Goal: Transaction & Acquisition: Purchase product/service

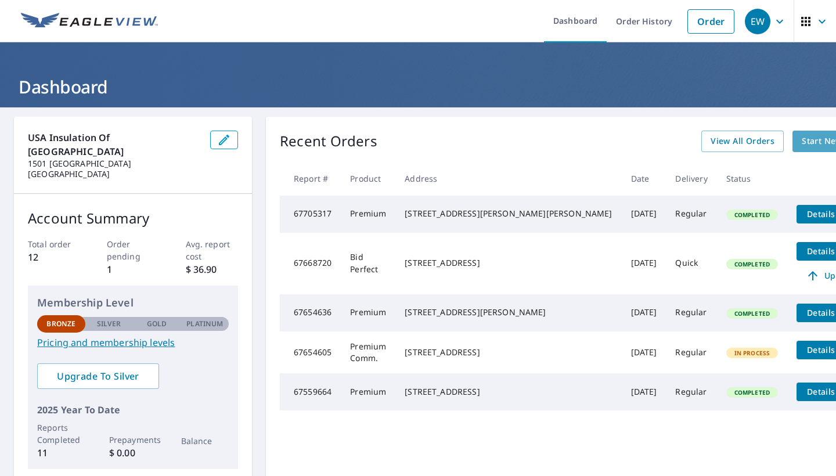
click at [802, 140] on span "Start New Order" at bounding box center [835, 141] width 67 height 15
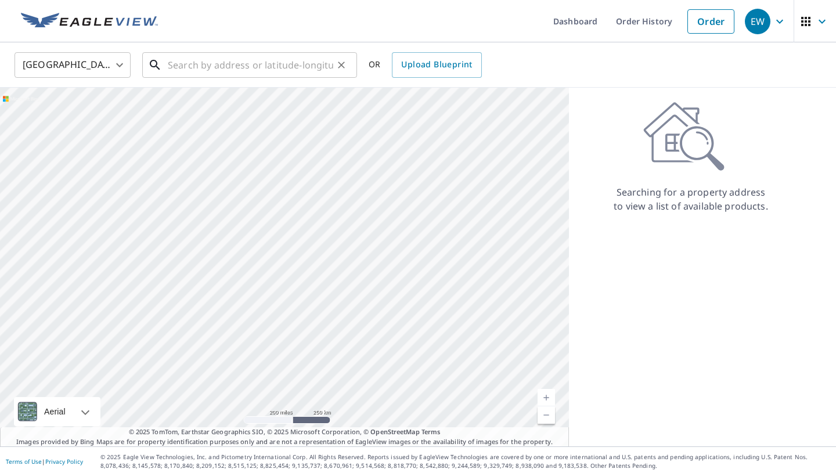
click at [236, 70] on input "text" at bounding box center [250, 65] width 165 height 33
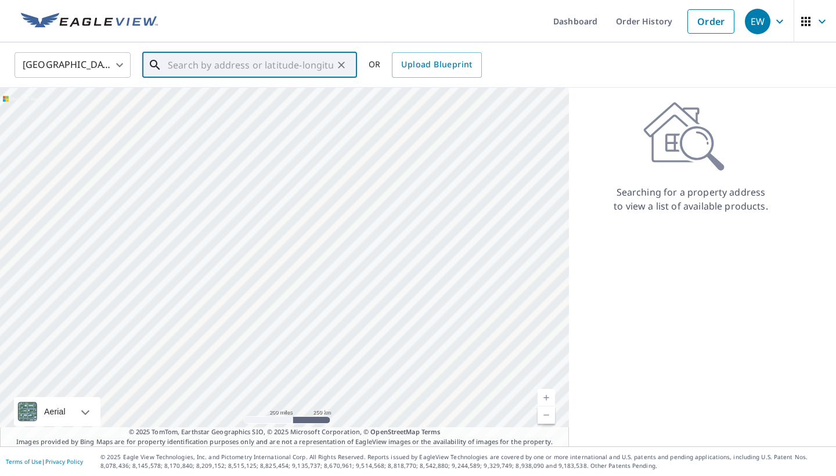
paste input "1709 Rendova Ln Pflugerville, TX 78660"
click at [222, 98] on span "1709 Rendova Ln" at bounding box center [256, 99] width 182 height 14
type input "1709 Rendova Ln Pflugerville, TX 78660"
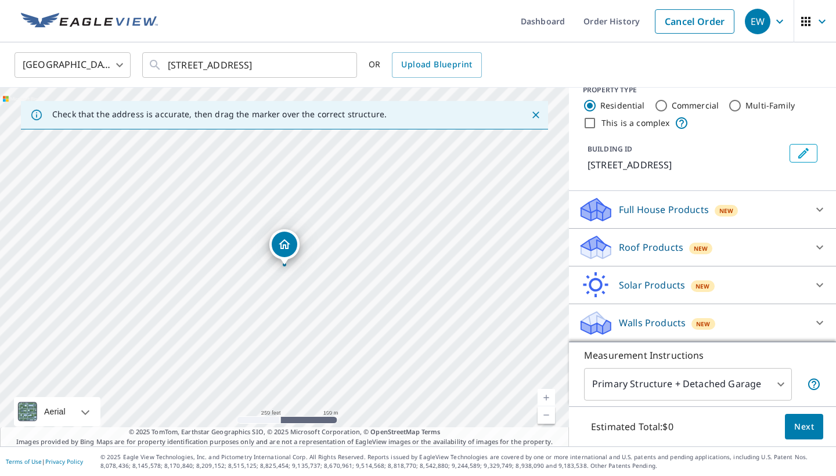
scroll to position [17, 0]
click at [817, 249] on icon at bounding box center [820, 247] width 14 height 14
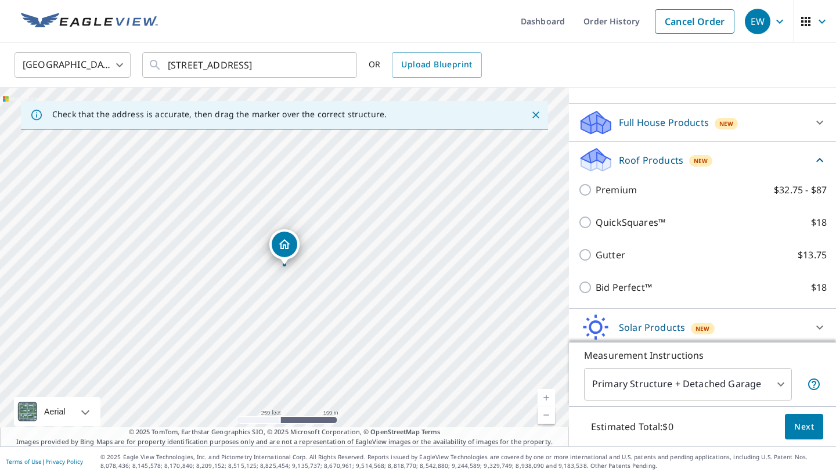
scroll to position [106, 0]
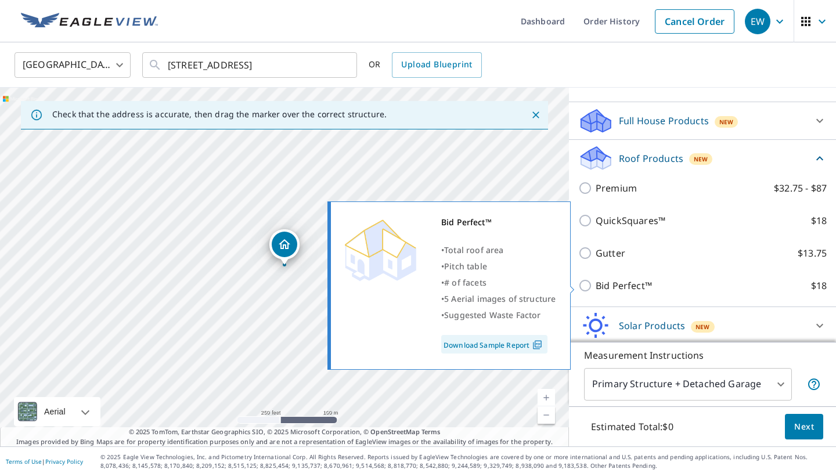
click at [586, 282] on input "Bid Perfect™ $18" at bounding box center [586, 286] width 17 height 14
checkbox input "true"
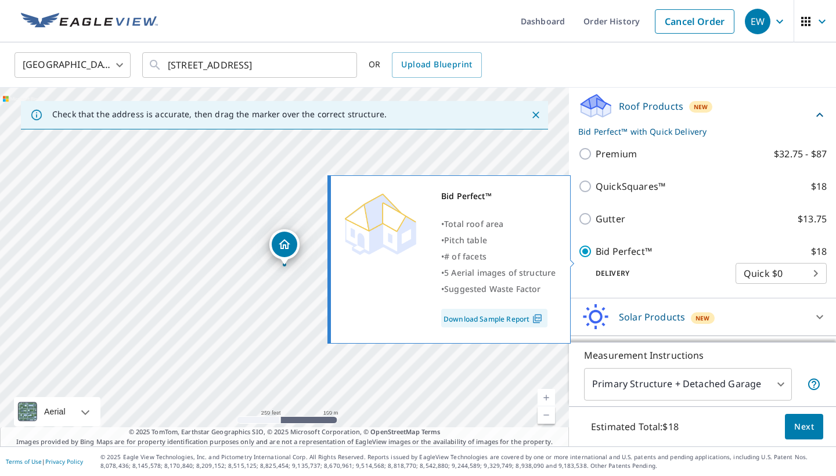
scroll to position [174, 0]
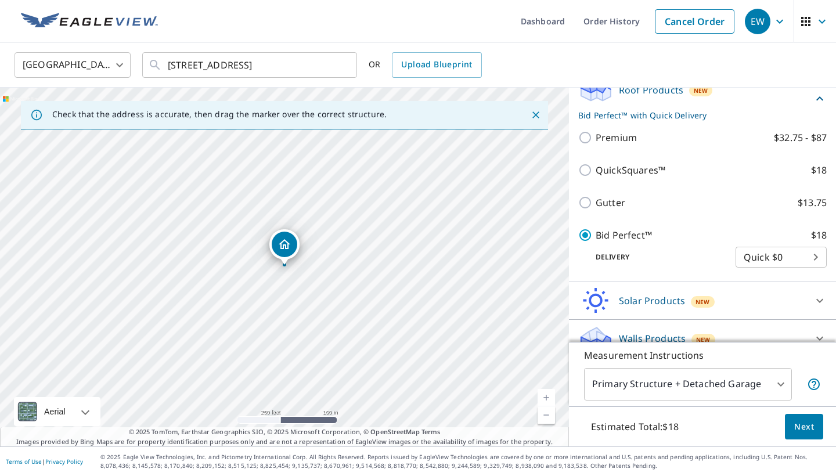
click at [753, 262] on body "EW EW Dashboard Order History Cancel Order EW United States US ​ 1709 Rendova L…" at bounding box center [418, 238] width 836 height 476
click at [698, 258] on div at bounding box center [418, 238] width 836 height 476
click at [814, 435] on button "Next" at bounding box center [804, 427] width 38 height 26
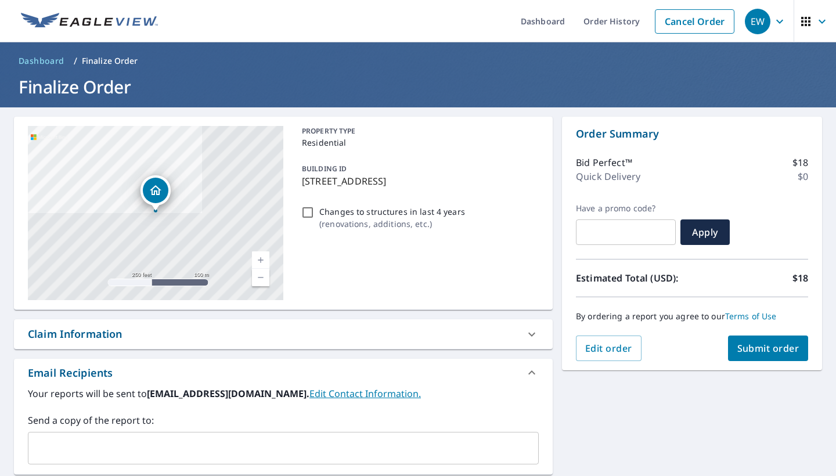
click at [309, 215] on input "Changes to structures in last 4 years ( renovations, additions, etc. )" at bounding box center [308, 212] width 14 height 14
checkbox input "true"
click at [752, 345] on span "Submit order" at bounding box center [768, 348] width 62 height 13
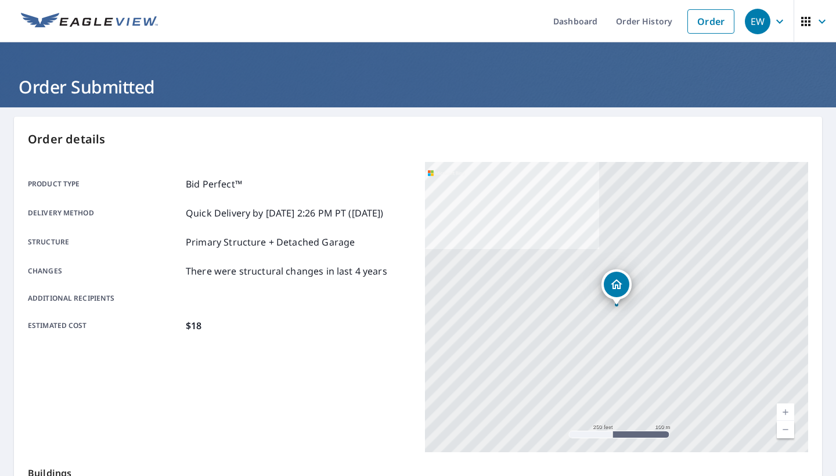
click at [104, 28] on img at bounding box center [89, 21] width 137 height 17
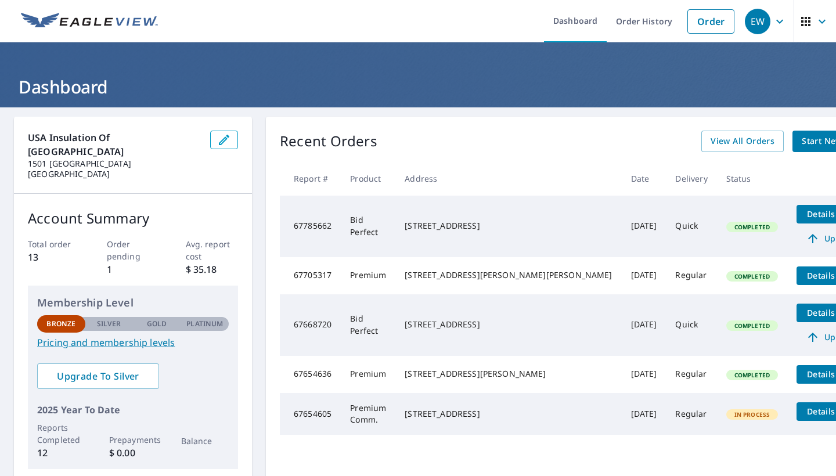
click at [803, 212] on span "Details" at bounding box center [820, 213] width 35 height 11
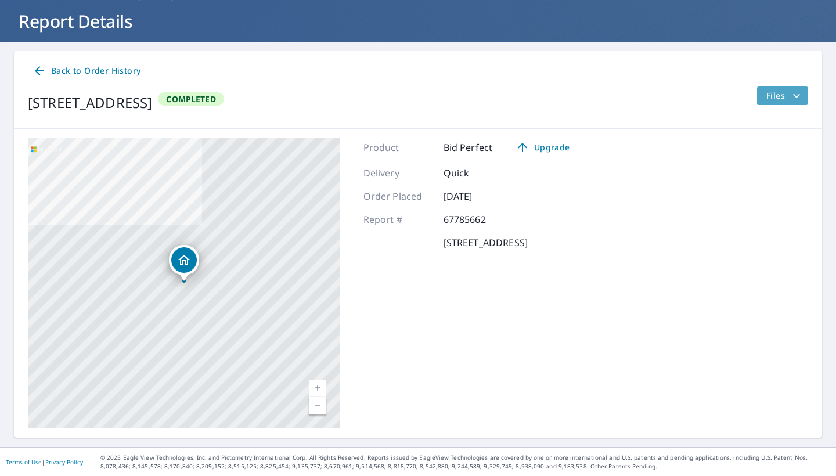
click at [761, 96] on button "Files" at bounding box center [782, 95] width 52 height 19
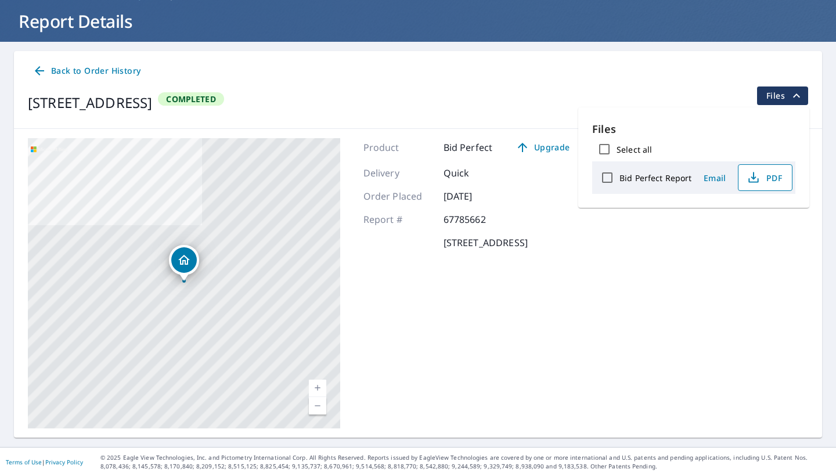
click at [769, 184] on span "PDF" at bounding box center [763, 178] width 37 height 14
click at [44, 66] on icon at bounding box center [40, 71] width 14 height 14
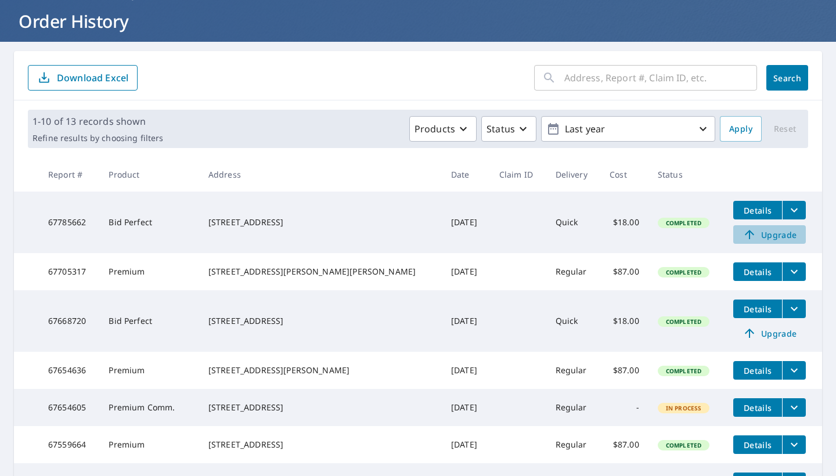
click at [746, 234] on span "Upgrade" at bounding box center [769, 235] width 59 height 14
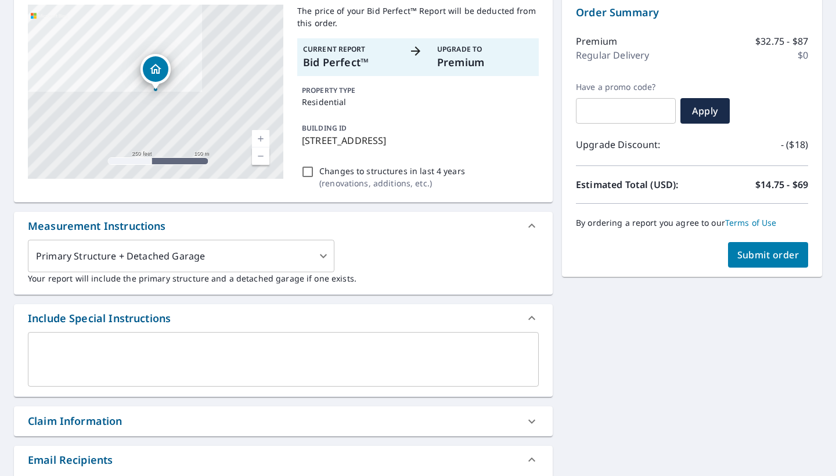
scroll to position [112, 0]
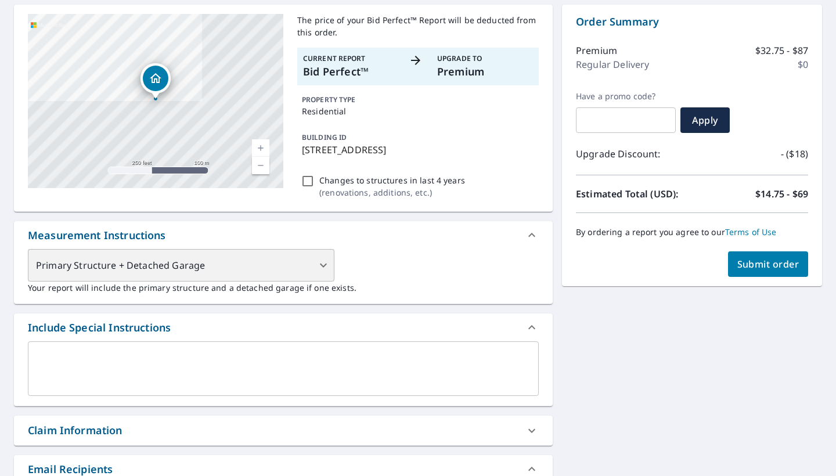
click at [318, 265] on div "Primary Structure + Detached Garage" at bounding box center [181, 265] width 306 height 33
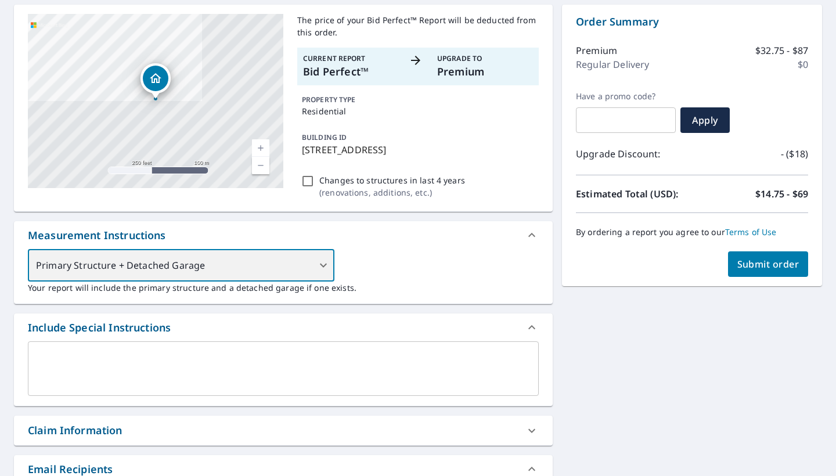
click at [318, 265] on div "Primary Structure + Detached Garage" at bounding box center [181, 265] width 306 height 33
click at [320, 263] on div "Primary Structure + Detached Garage" at bounding box center [181, 265] width 306 height 33
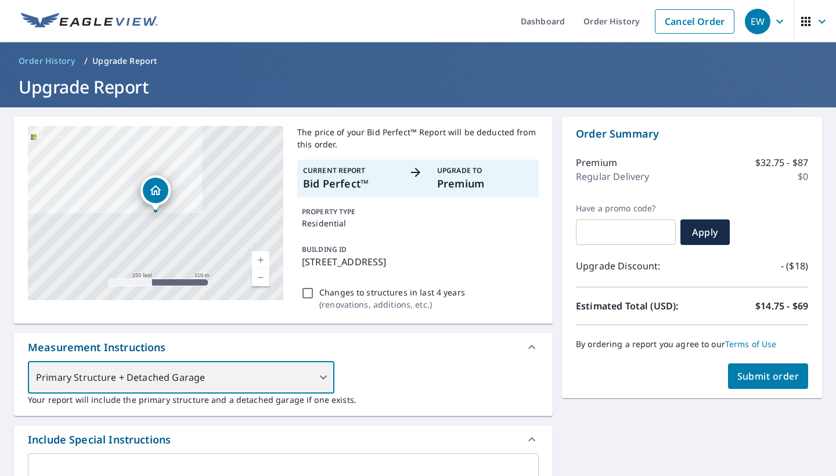
scroll to position [0, 0]
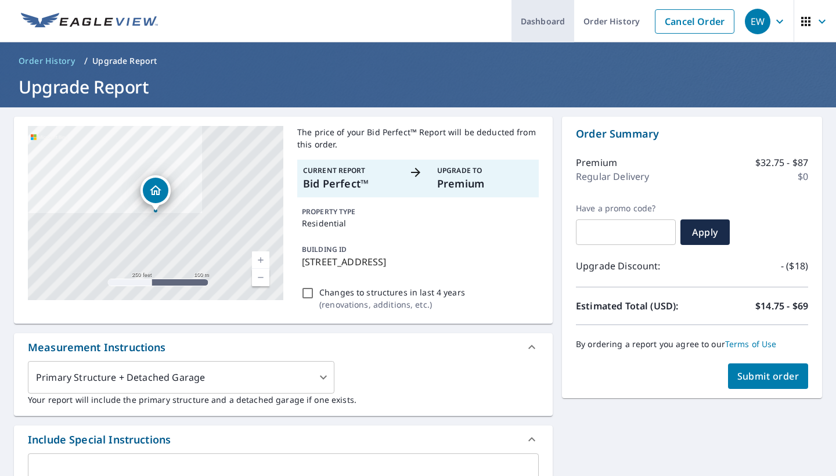
click at [560, 21] on link "Dashboard" at bounding box center [542, 21] width 63 height 42
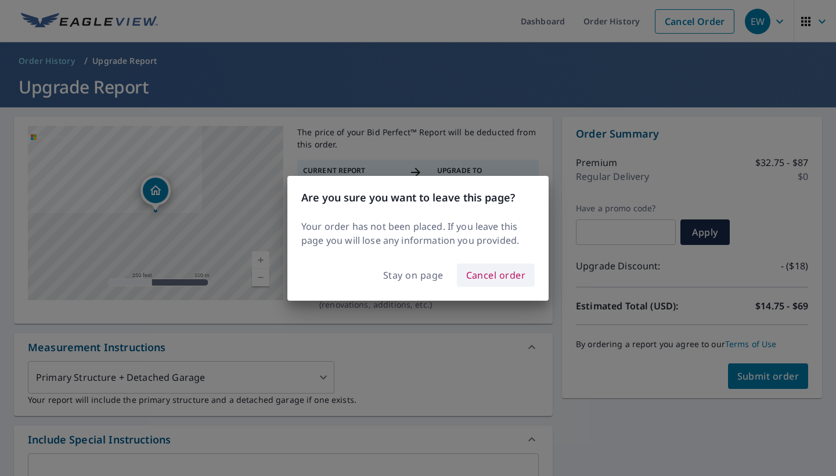
click at [486, 271] on span "Cancel order" at bounding box center [496, 275] width 60 height 16
